Goal: Information Seeking & Learning: Learn about a topic

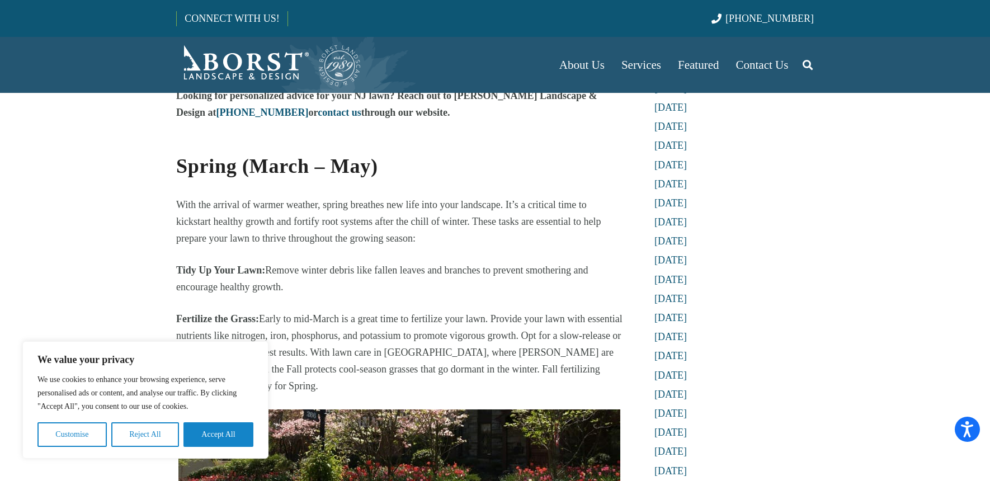
scroll to position [280, 0]
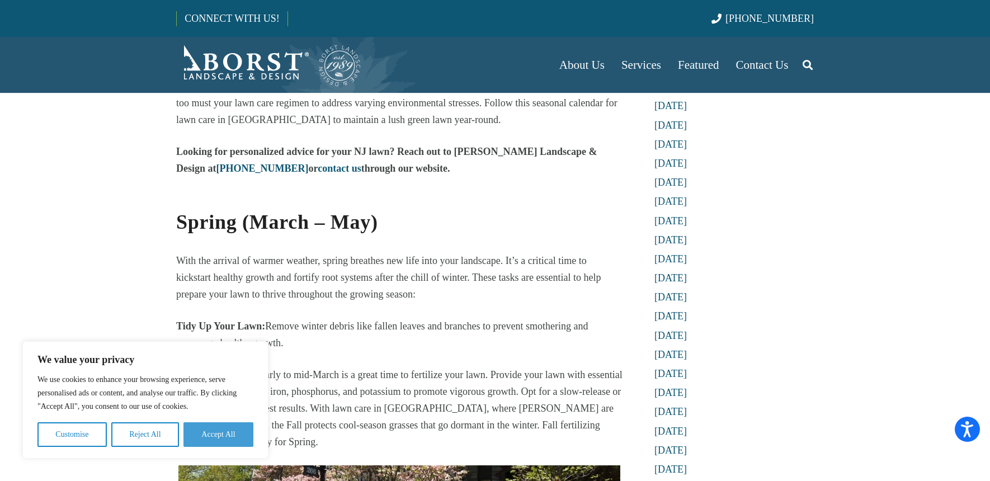
click at [249, 434] on button "Accept All" at bounding box center [218, 434] width 70 height 25
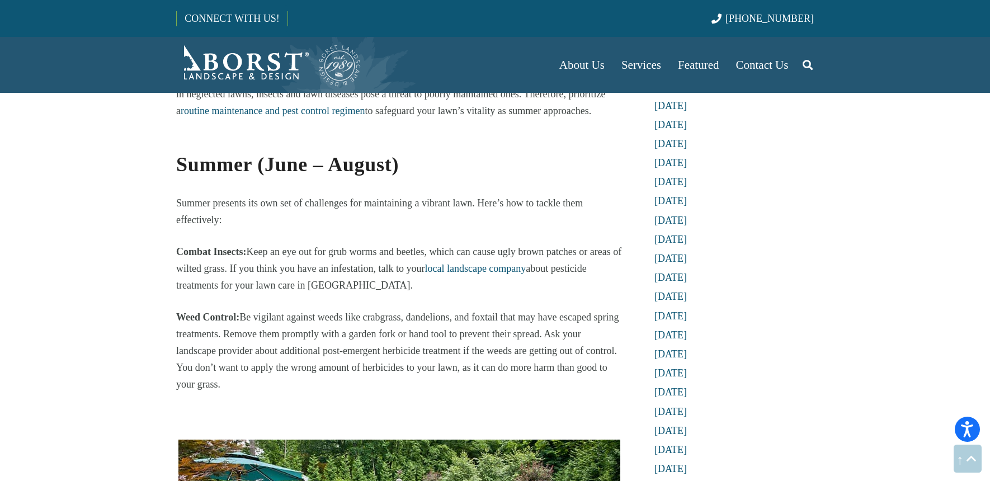
scroll to position [1286, 0]
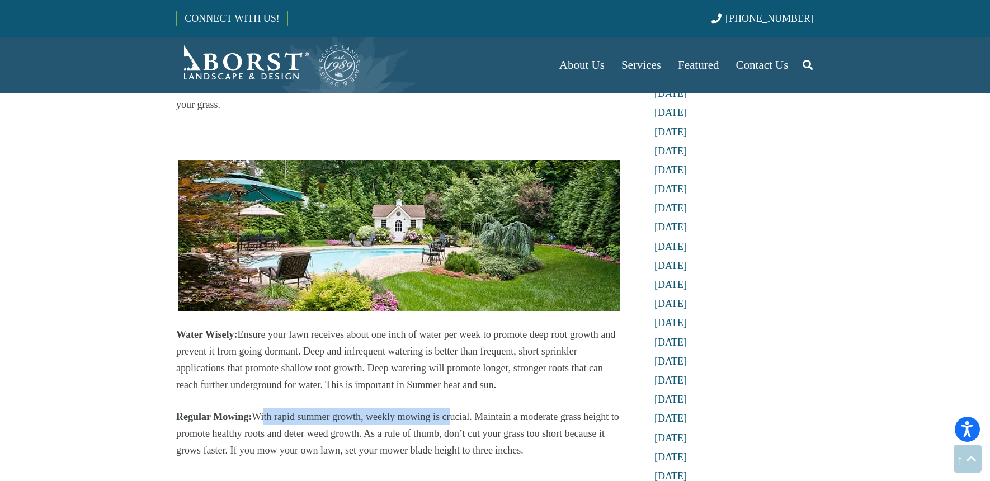
drag, startPoint x: 274, startPoint y: 370, endPoint x: 449, endPoint y: 370, distance: 175.0
click at [449, 408] on p "Regular Mowing: With rapid summer growth, weekly mowing is crucial. Maintain a …" at bounding box center [399, 433] width 446 height 50
click at [453, 408] on p "Regular Mowing: With rapid summer growth, weekly mowing is crucial. Maintain a …" at bounding box center [399, 433] width 446 height 50
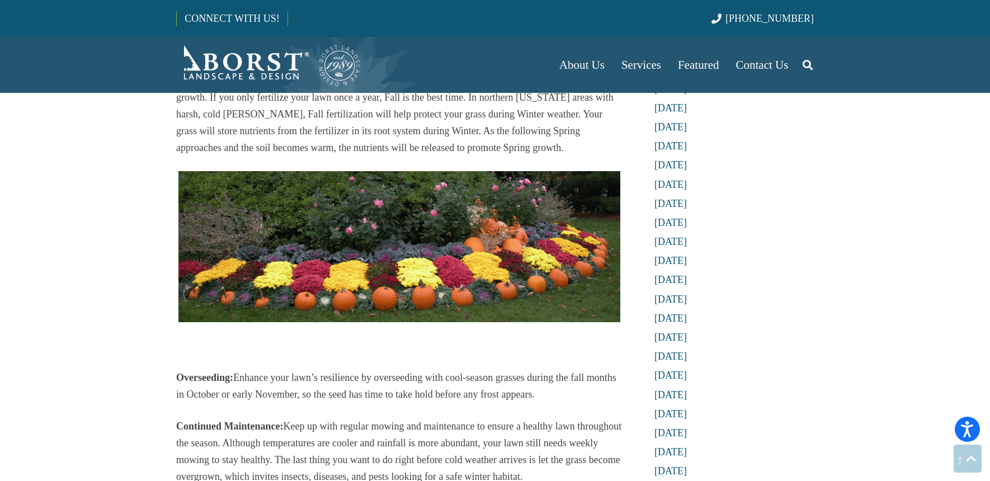
scroll to position [1957, 0]
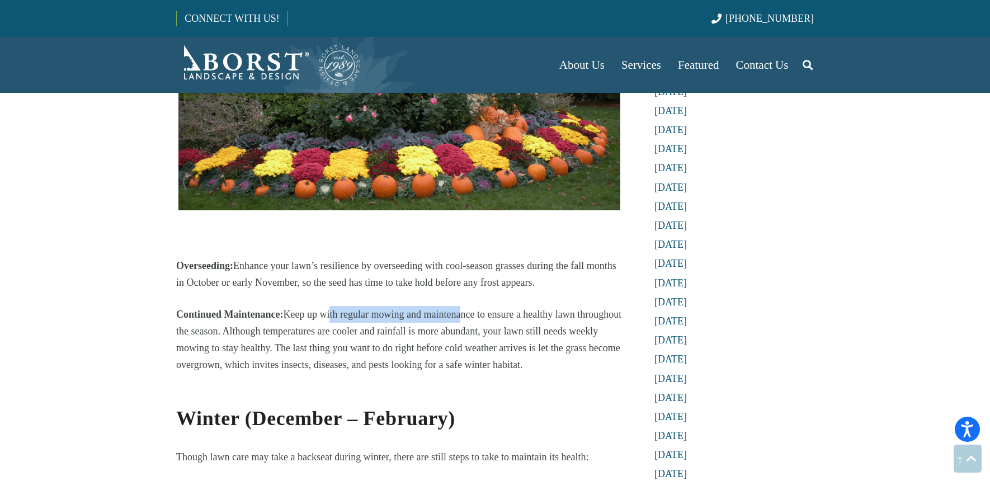
drag, startPoint x: 430, startPoint y: 259, endPoint x: 468, endPoint y: 266, distance: 38.0
click at [462, 306] on p "Continued Maintenance: Keep up with regular mowing and maintenance to ensure a …" at bounding box center [399, 339] width 446 height 67
click at [494, 306] on p "Continued Maintenance: Keep up with regular mowing and maintenance to ensure a …" at bounding box center [399, 339] width 446 height 67
click at [516, 323] on p "Continued Maintenance: Keep up with regular mowing and maintenance to ensure a …" at bounding box center [399, 339] width 446 height 67
click at [537, 388] on h2 "Winter (December – February)" at bounding box center [399, 410] width 446 height 45
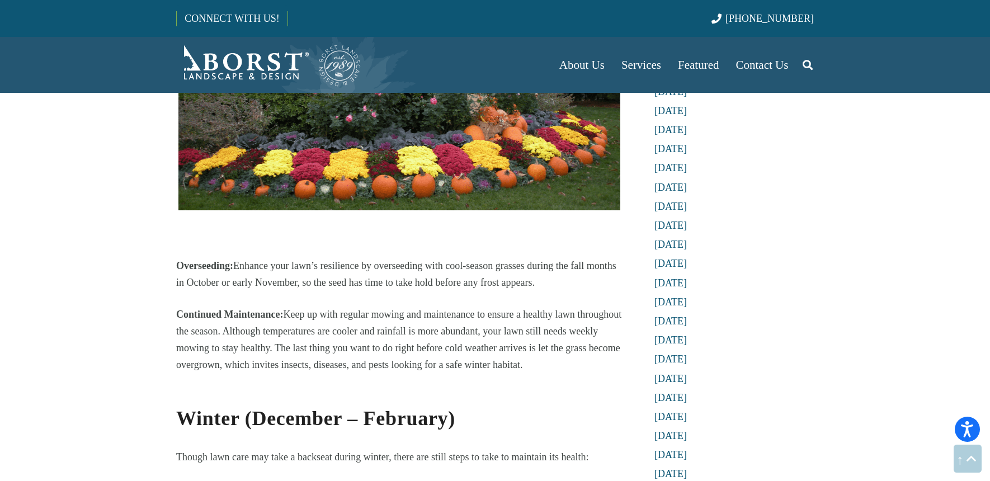
click at [531, 388] on h2 "Winter (December – February)" at bounding box center [399, 410] width 446 height 45
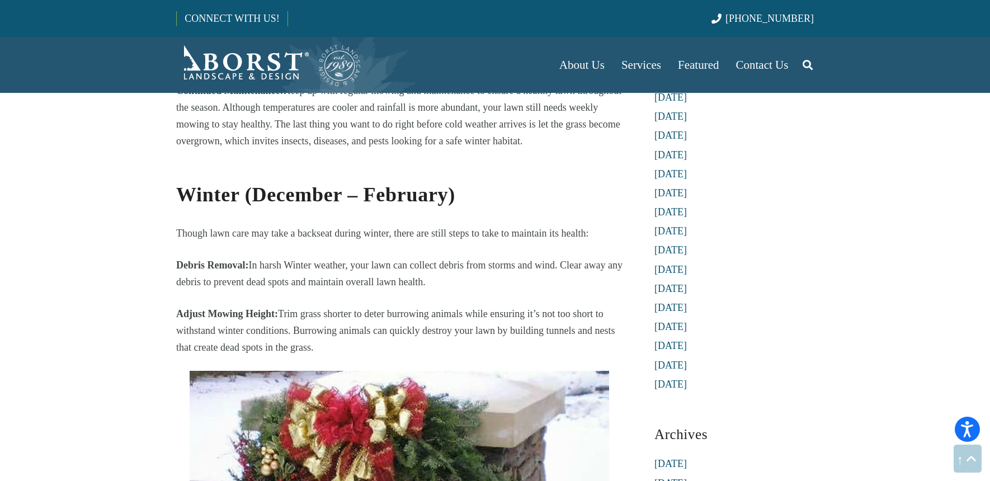
click at [140, 318] on section "Mastering Lawn Care in [GEOGRAPHIC_DATA]: A Seasonal Guide [DATE] Year-Round La…" at bounding box center [495, 360] width 990 height 5081
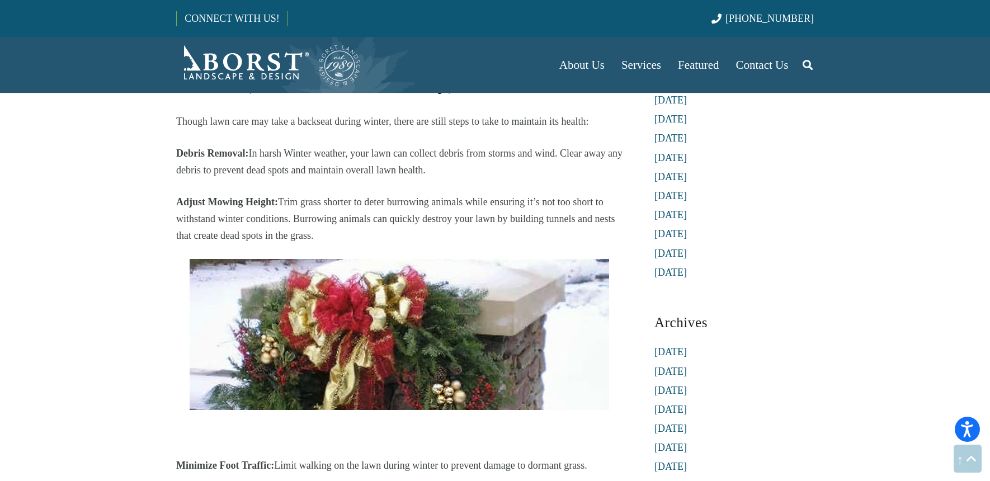
scroll to position [2236, 0]
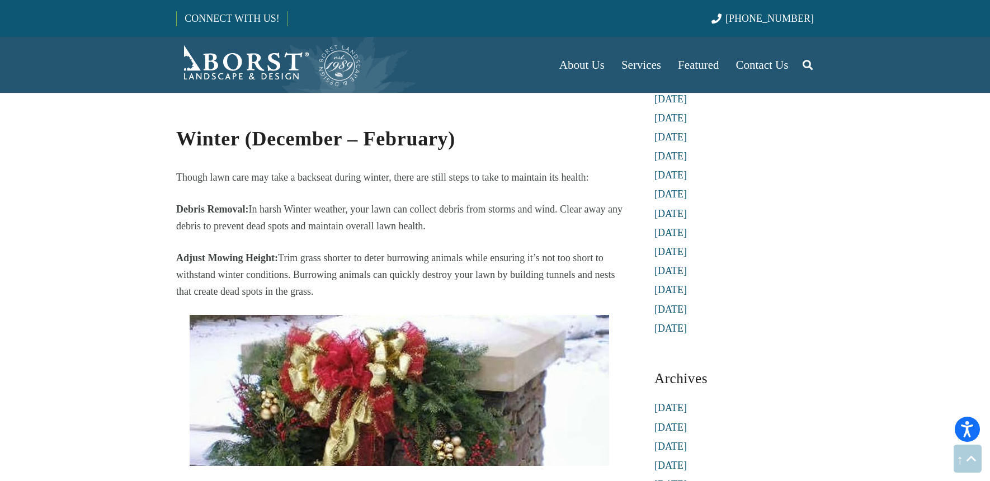
click at [149, 327] on section "Mastering Lawn Care in [GEOGRAPHIC_DATA]: A Seasonal Guide [DATE] Year-Round La…" at bounding box center [495, 304] width 990 height 5081
click at [181, 315] on p at bounding box center [399, 390] width 446 height 151
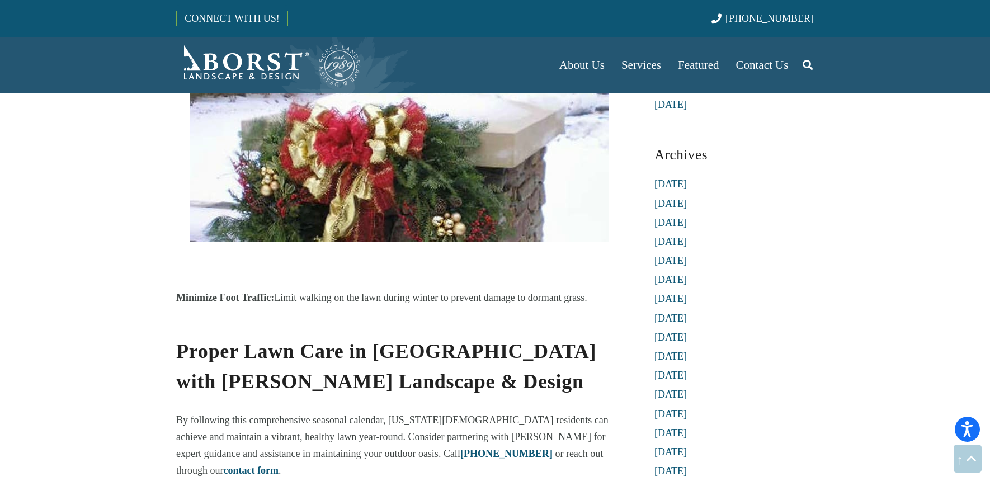
scroll to position [2572, 0]
